Goal: Register for event/course

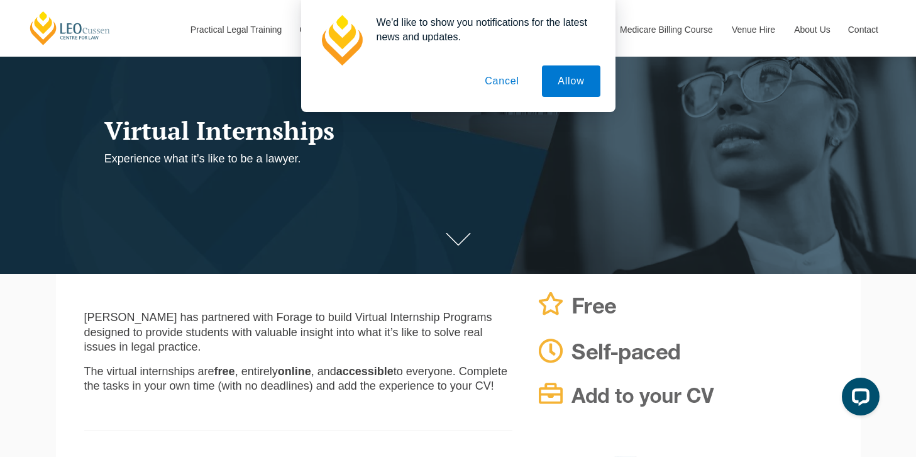
scroll to position [109, 0]
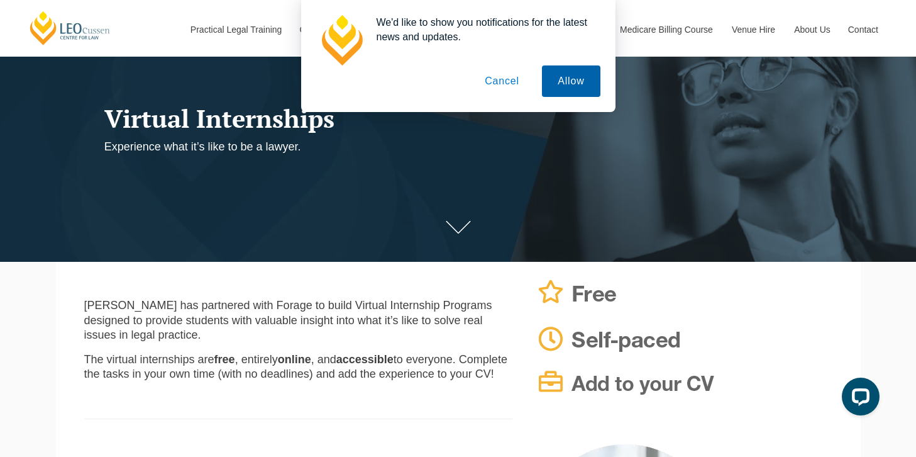
click at [573, 83] on button "Allow" at bounding box center [571, 80] width 58 height 31
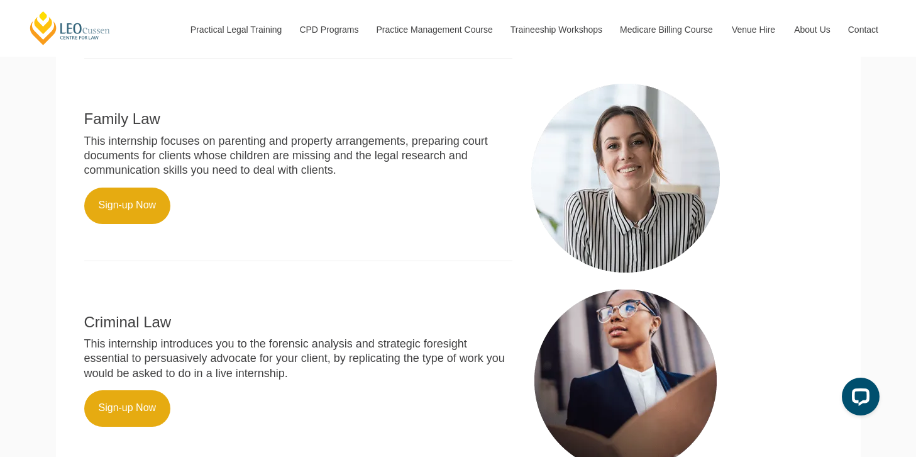
scroll to position [475, 0]
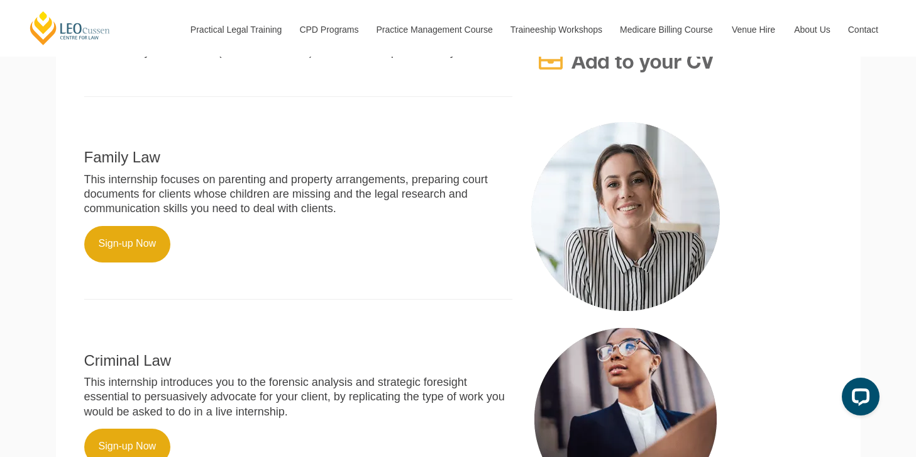
scroll to position [435, 0]
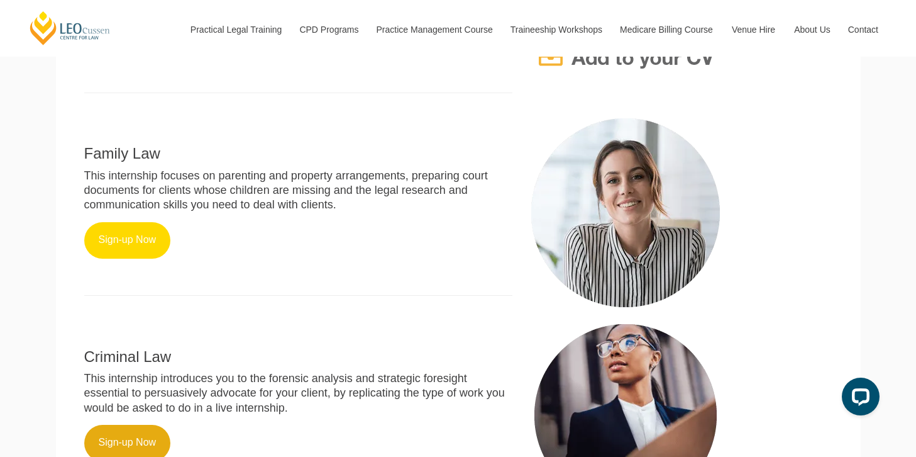
click at [145, 222] on link "Sign-up Now" at bounding box center [127, 240] width 87 height 36
